Goal: Check status: Check status

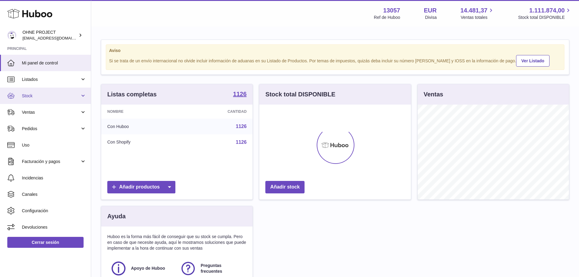
scroll to position [95, 152]
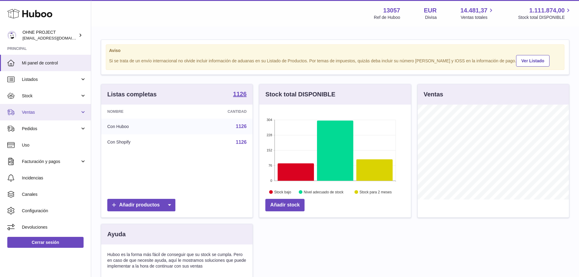
click at [36, 113] on span "Ventas" at bounding box center [51, 112] width 58 height 6
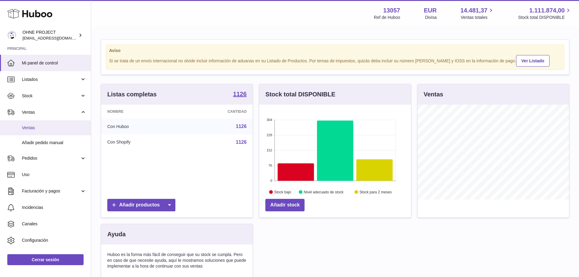
click at [35, 125] on span "Ventas" at bounding box center [54, 128] width 64 height 6
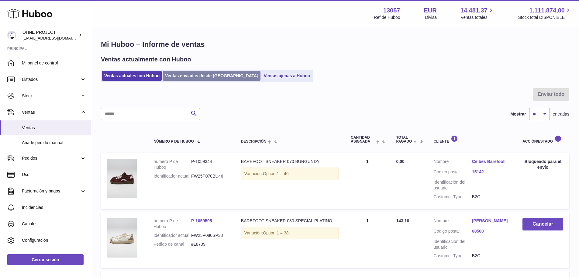
click at [175, 75] on link "Ventas enviadas desde [GEOGRAPHIC_DATA]" at bounding box center [212, 76] width 98 height 10
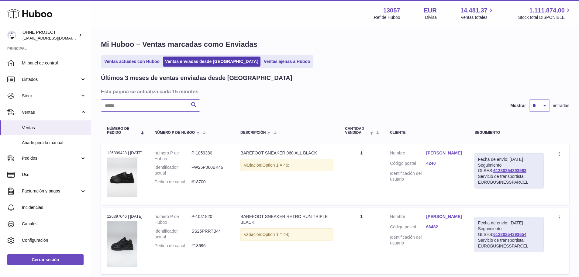
click at [155, 105] on input "text" at bounding box center [150, 105] width 99 height 12
paste input "**********"
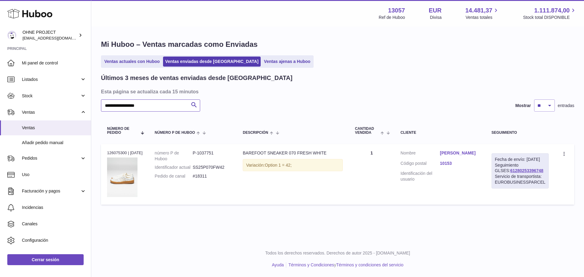
type input "**********"
drag, startPoint x: 535, startPoint y: 177, endPoint x: 496, endPoint y: 178, distance: 38.9
click at [496, 178] on div "Fecha de envío: 7º oct. 2025 Seguimiento GLSES: 61280253396748 Servicio de tran…" at bounding box center [519, 170] width 57 height 35
copy link "61280253396748"
drag, startPoint x: 210, startPoint y: 180, endPoint x: 191, endPoint y: 182, distance: 18.7
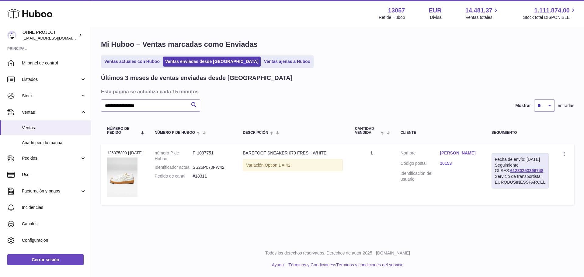
click at [191, 182] on dl "número P de Huboo P-1037751 Identificador actual SS25P070FW42 Pedido de canal #…" at bounding box center [193, 166] width 76 height 32
copy dl "#18311"
click at [450, 152] on link "Katarina Jezovicova" at bounding box center [459, 153] width 39 height 6
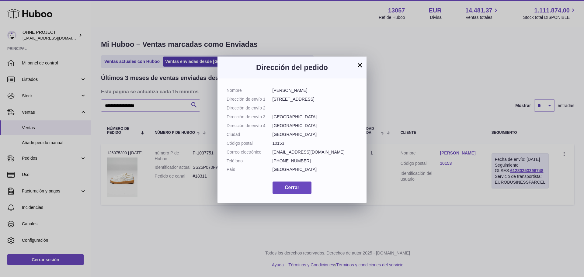
drag, startPoint x: 315, startPoint y: 92, endPoint x: 270, endPoint y: 94, distance: 45.3
click at [270, 94] on dl "Nombre Katarina Jezovicova Dirección de envío 1 Via Gattinara 8 Dirección de en…" at bounding box center [292, 132] width 131 height 88
copy dl "Katarina Jezovicova"
